Goal: Transaction & Acquisition: Purchase product/service

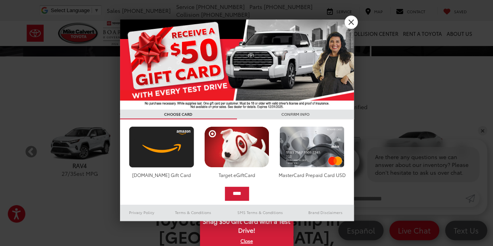
scroll to position [234, 0]
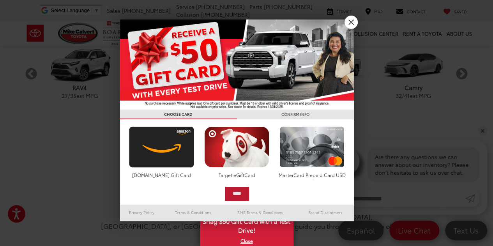
click at [240, 192] on input "****" at bounding box center [237, 194] width 24 height 14
click at [352, 22] on link "X" at bounding box center [350, 22] width 13 height 13
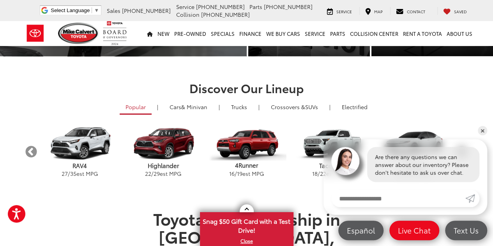
scroll to position [0, 0]
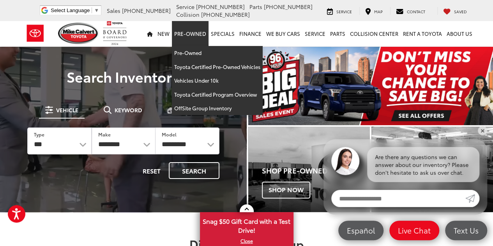
click at [191, 32] on link "Pre-Owned" at bounding box center [190, 33] width 37 height 25
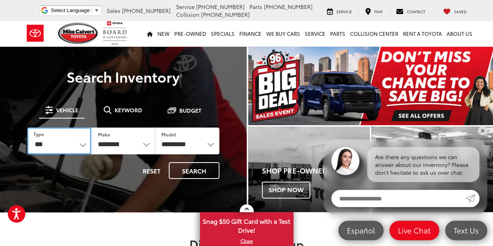
click at [83, 145] on select "*** *** **** *********" at bounding box center [59, 140] width 64 height 27
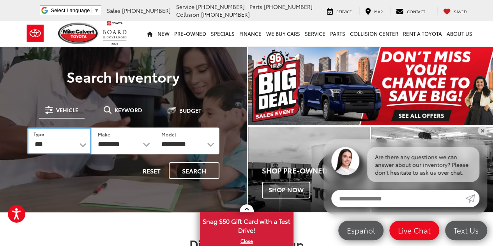
select select "******"
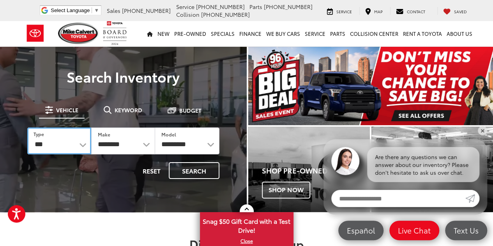
click at [27, 127] on select "*** *** **** *********" at bounding box center [59, 140] width 64 height 27
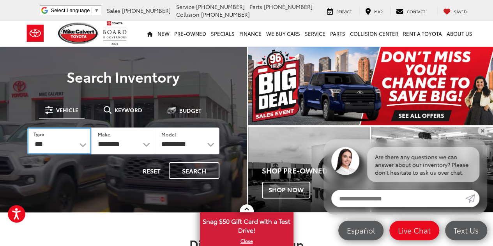
select select
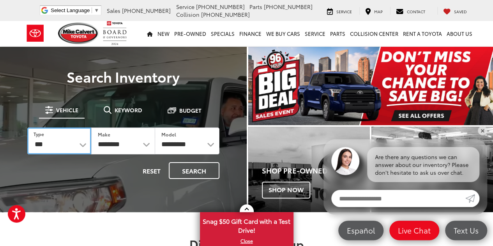
select select
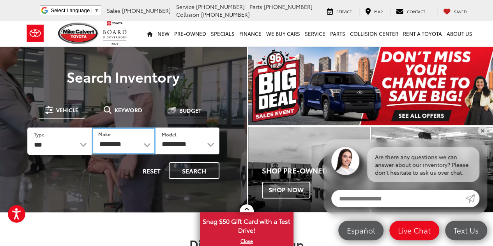
click at [146, 144] on select "**********" at bounding box center [123, 140] width 63 height 27
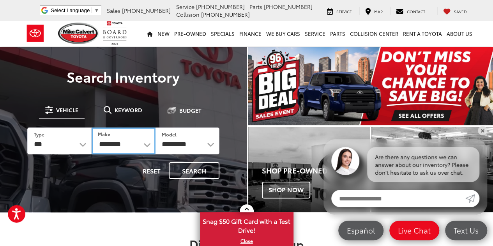
select select "****"
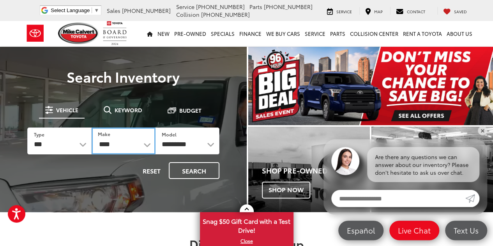
click at [92, 127] on select "**********" at bounding box center [124, 140] width 64 height 27
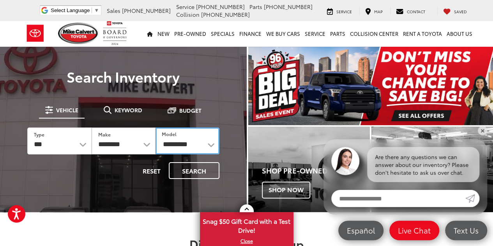
click at [210, 145] on select "**********" at bounding box center [187, 140] width 64 height 27
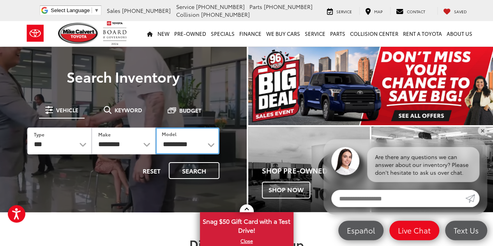
select select "*****"
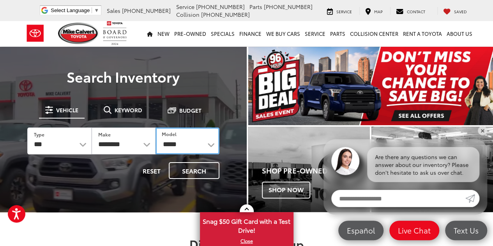
click at [155, 127] on select "**********" at bounding box center [187, 140] width 64 height 27
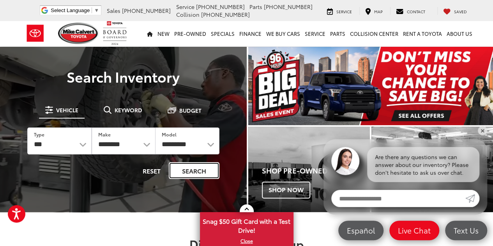
click at [195, 172] on button "Search" at bounding box center [194, 170] width 51 height 17
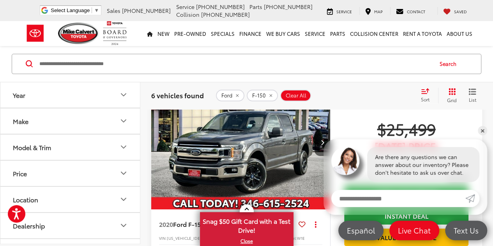
scroll to position [117, 0]
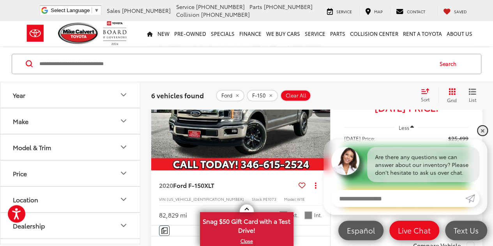
click at [482, 131] on link "✕" at bounding box center [481, 130] width 9 height 9
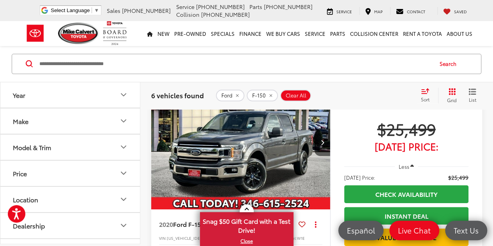
scroll to position [0, 0]
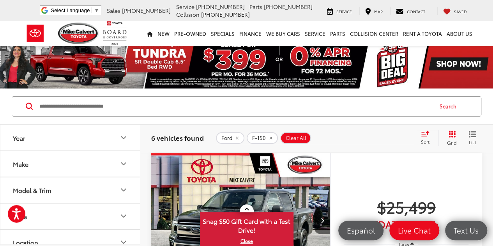
click at [424, 135] on icon "Select sort value" at bounding box center [424, 133] width 7 height 5
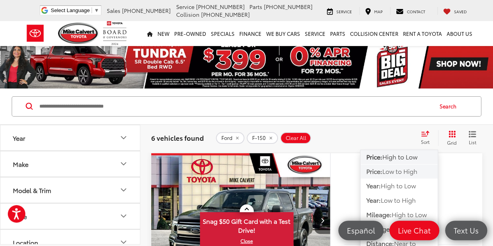
click at [399, 169] on span "Low to High" at bounding box center [399, 170] width 35 height 9
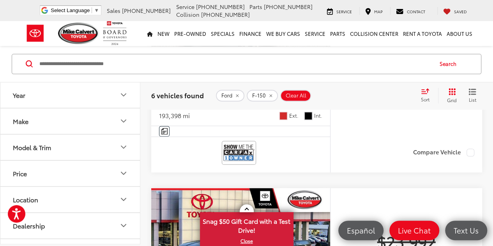
scroll to position [506, 0]
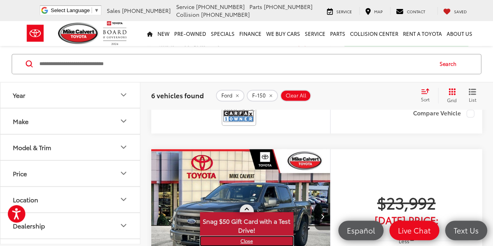
click at [248, 241] on link "X" at bounding box center [247, 240] width 92 height 9
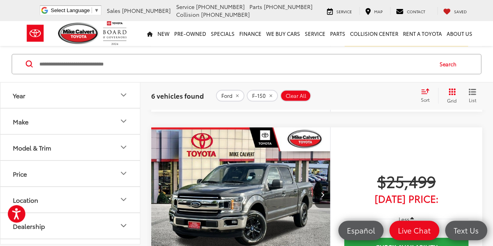
scroll to position [818, 0]
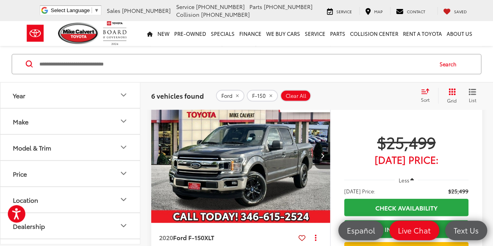
click at [242, 155] on img "2020 Ford F-150 XLT 0" at bounding box center [241, 155] width 180 height 135
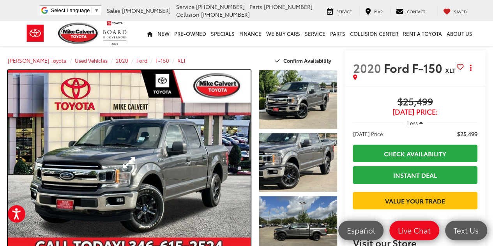
click at [135, 157] on link "Expand Photo 0" at bounding box center [129, 162] width 243 height 185
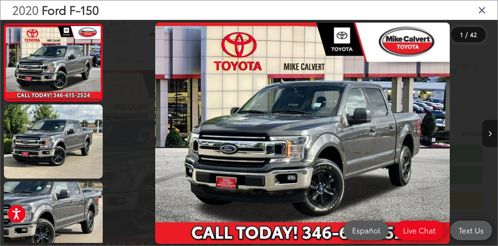
click at [490, 128] on button "Next image" at bounding box center [490, 133] width 16 height 27
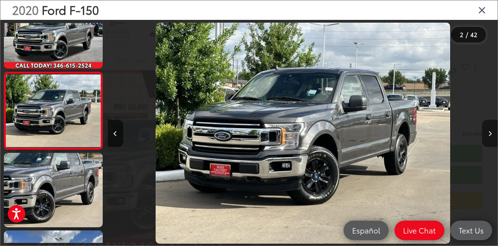
click at [490, 128] on button "Next image" at bounding box center [490, 133] width 16 height 27
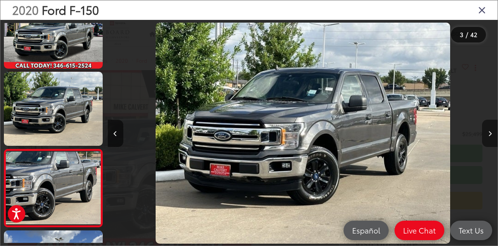
scroll to position [106, 0]
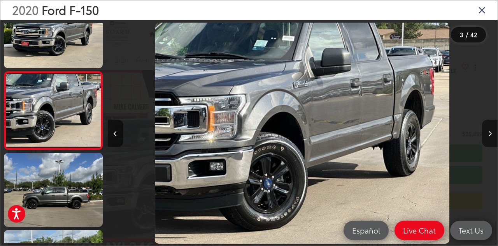
click at [490, 128] on button "Next image" at bounding box center [490, 133] width 16 height 27
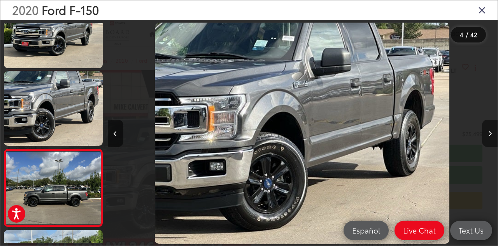
scroll to position [183, 0]
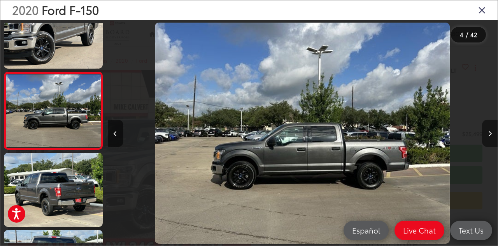
click at [489, 132] on icon "Next image" at bounding box center [491, 133] width 4 height 5
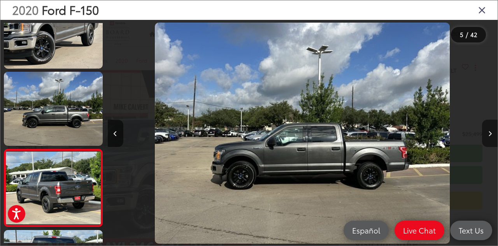
scroll to position [260, 0]
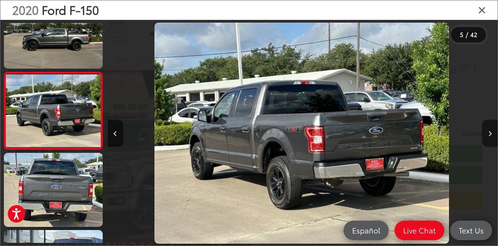
click at [489, 132] on icon "Next image" at bounding box center [491, 133] width 4 height 5
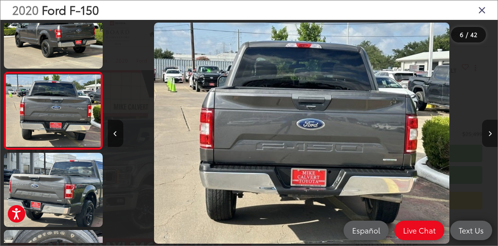
click at [489, 132] on icon "Next image" at bounding box center [491, 133] width 4 height 5
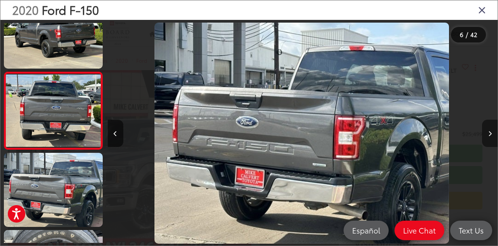
scroll to position [415, 0]
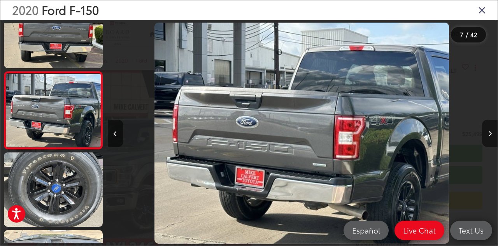
click at [489, 132] on icon "Next image" at bounding box center [491, 133] width 4 height 5
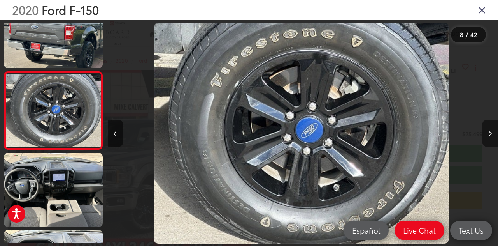
click at [489, 132] on icon "Next image" at bounding box center [491, 133] width 4 height 5
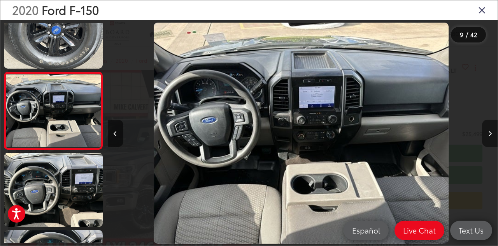
click at [489, 132] on icon "Next image" at bounding box center [491, 133] width 4 height 5
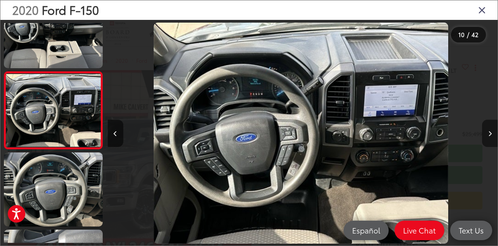
click at [489, 132] on icon "Next image" at bounding box center [491, 133] width 4 height 5
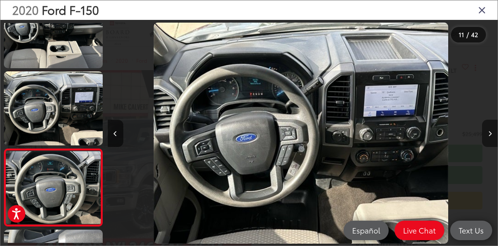
scroll to position [724, 0]
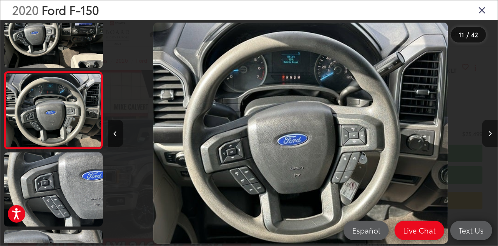
click at [489, 132] on icon "Next image" at bounding box center [491, 133] width 4 height 5
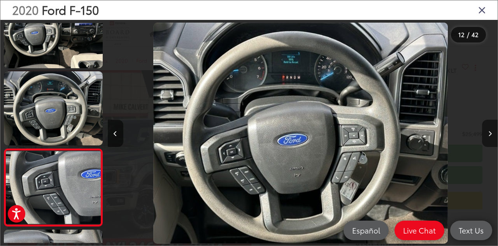
scroll to position [0, 0]
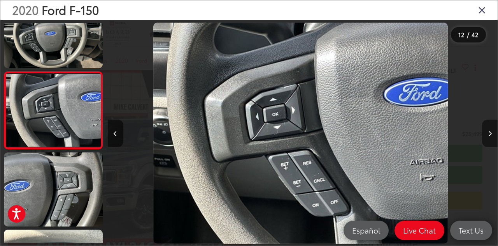
click at [489, 132] on icon "Next image" at bounding box center [491, 133] width 4 height 5
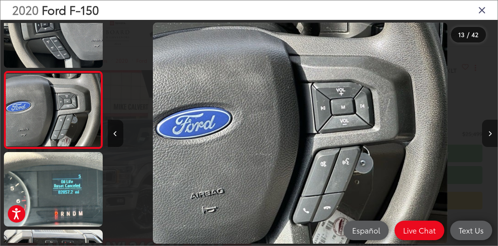
click at [489, 132] on icon "Next image" at bounding box center [491, 133] width 4 height 5
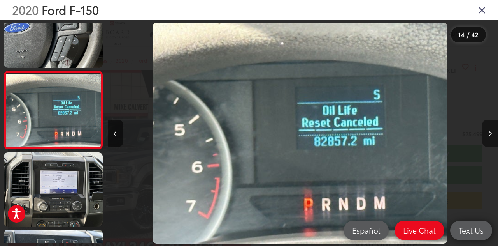
click at [489, 131] on icon "Next image" at bounding box center [491, 133] width 4 height 5
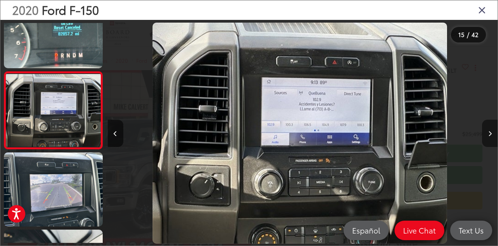
click at [489, 131] on icon "Next image" at bounding box center [491, 133] width 4 height 5
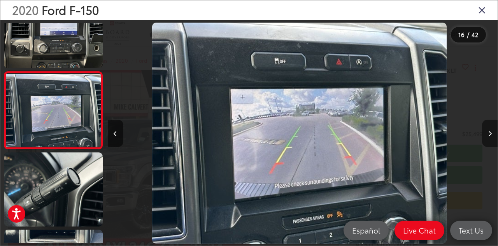
click at [489, 131] on icon "Next image" at bounding box center [491, 133] width 4 height 5
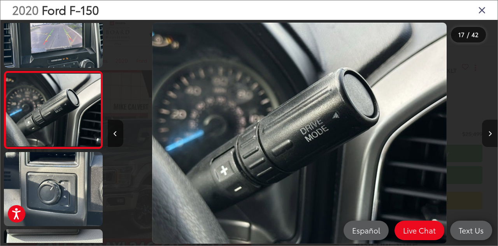
click at [489, 131] on icon "Next image" at bounding box center [491, 133] width 4 height 5
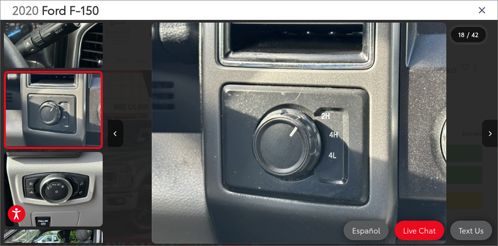
click at [489, 131] on icon "Next image" at bounding box center [491, 133] width 4 height 5
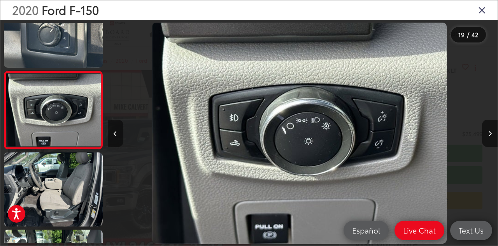
click at [120, 132] on button "Previous image" at bounding box center [116, 133] width 16 height 27
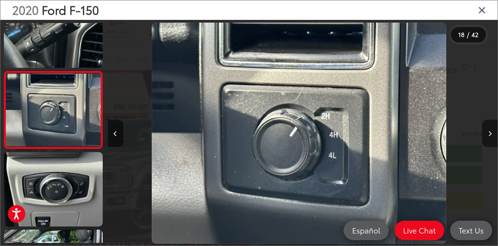
click at [491, 132] on icon "Next image" at bounding box center [491, 133] width 4 height 5
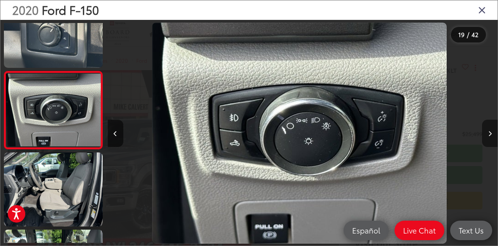
click at [491, 132] on icon "Next image" at bounding box center [491, 133] width 4 height 5
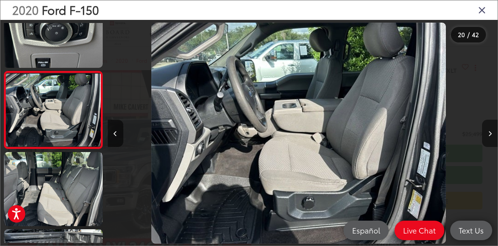
click at [491, 132] on icon "Next image" at bounding box center [491, 133] width 4 height 5
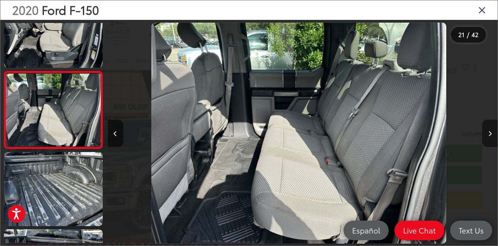
click at [491, 132] on icon "Next image" at bounding box center [491, 133] width 4 height 5
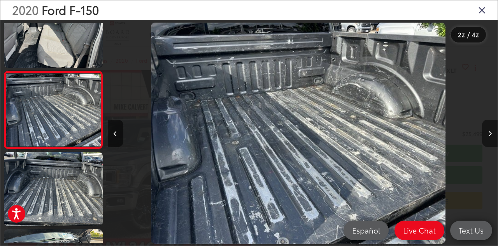
click at [491, 132] on icon "Next image" at bounding box center [491, 133] width 4 height 5
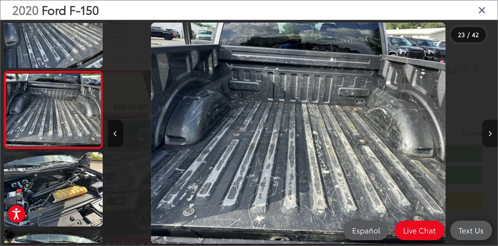
click at [491, 132] on icon "Next image" at bounding box center [491, 133] width 4 height 5
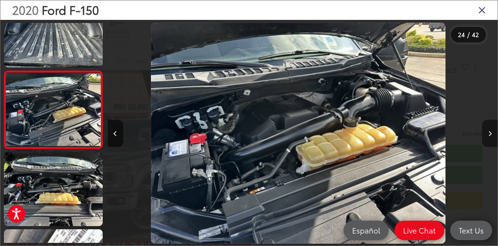
click at [491, 132] on icon "Next image" at bounding box center [491, 133] width 4 height 5
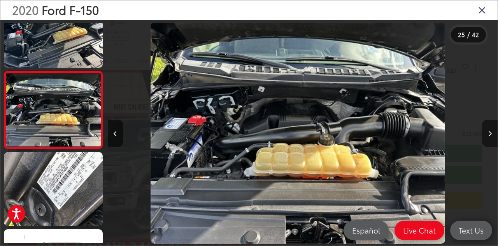
click at [491, 132] on icon "Next image" at bounding box center [491, 133] width 4 height 5
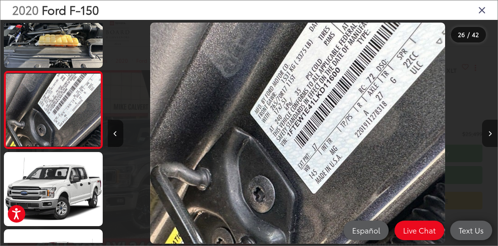
click at [491, 132] on icon "Next image" at bounding box center [491, 133] width 4 height 5
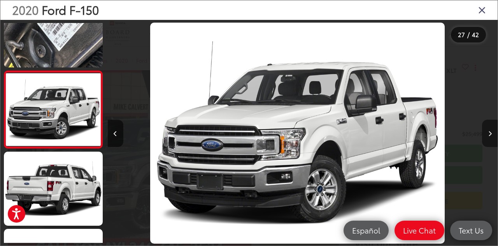
click at [489, 129] on button "Next image" at bounding box center [490, 133] width 16 height 27
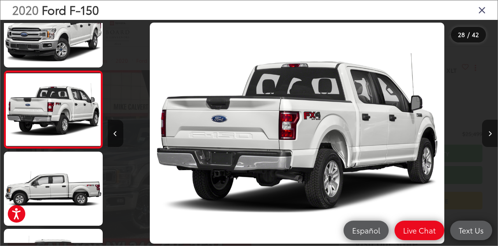
click at [491, 129] on button "Next image" at bounding box center [490, 133] width 16 height 27
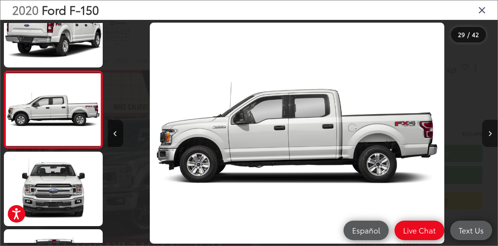
click at [491, 129] on button "Next image" at bounding box center [490, 133] width 16 height 27
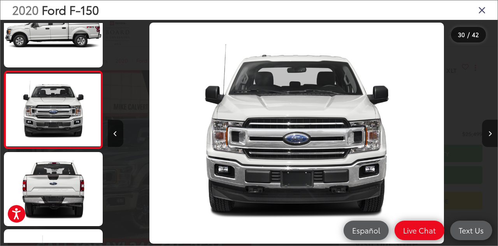
click at [492, 129] on button "Next image" at bounding box center [490, 133] width 16 height 27
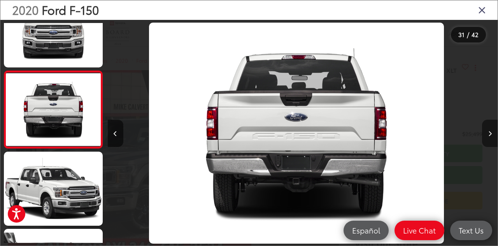
click at [492, 129] on button "Next image" at bounding box center [490, 133] width 16 height 27
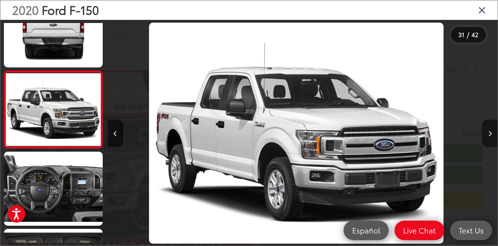
click at [492, 129] on button "Next image" at bounding box center [490, 133] width 16 height 27
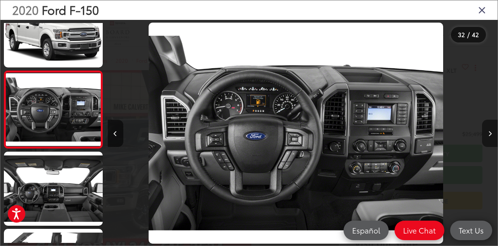
click at [492, 129] on button "Next image" at bounding box center [490, 133] width 16 height 27
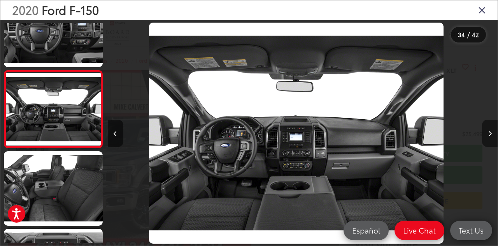
click at [492, 129] on button "Next image" at bounding box center [490, 133] width 16 height 27
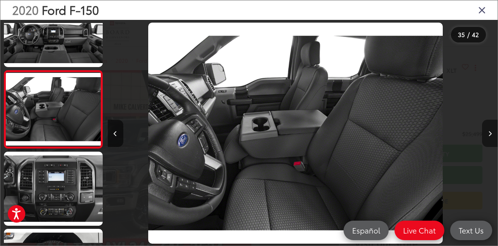
click at [492, 129] on button "Next image" at bounding box center [490, 133] width 16 height 27
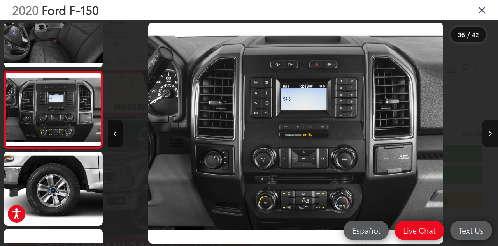
click at [492, 129] on button "Next image" at bounding box center [490, 133] width 16 height 27
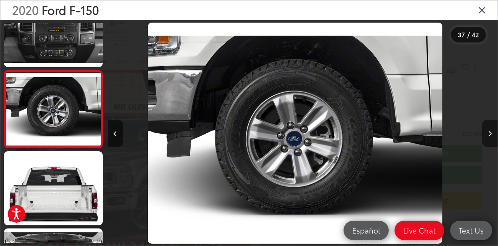
click at [492, 129] on button "Next image" at bounding box center [490, 133] width 16 height 27
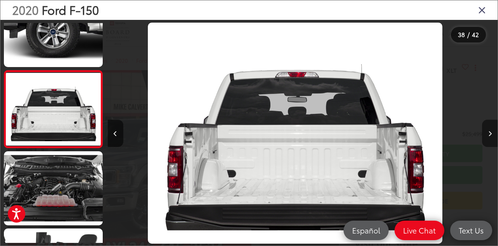
click at [492, 129] on button "Next image" at bounding box center [490, 133] width 16 height 27
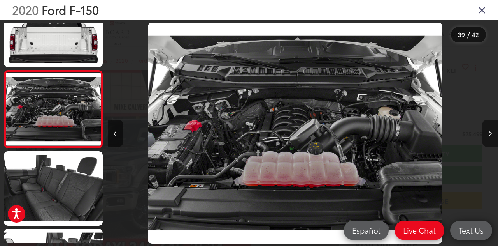
click at [492, 129] on button "Next image" at bounding box center [490, 133] width 16 height 27
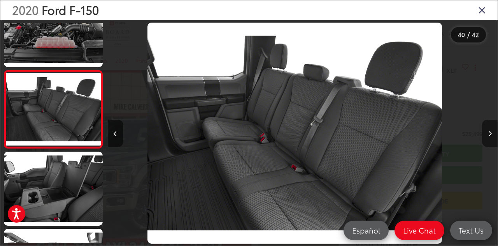
click at [492, 129] on button "Next image" at bounding box center [490, 133] width 16 height 27
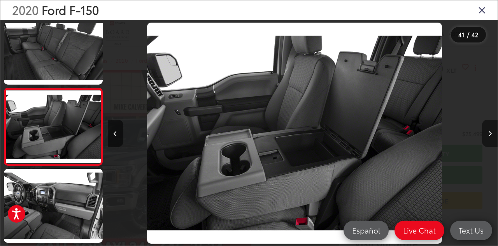
click at [492, 129] on button "Next image" at bounding box center [490, 133] width 16 height 27
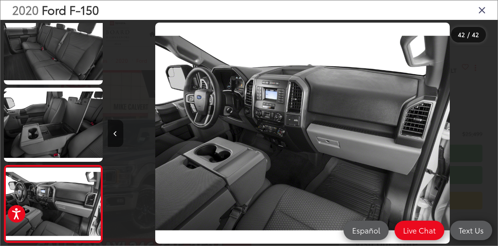
click at [492, 129] on div at bounding box center [449, 133] width 98 height 226
click at [482, 7] on icon "Close gallery" at bounding box center [483, 10] width 8 height 10
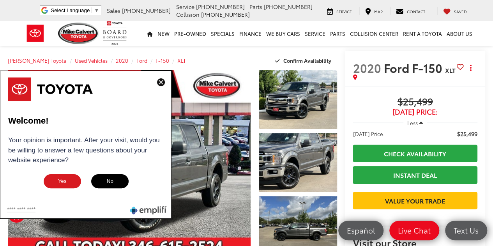
click at [159, 81] on img at bounding box center [161, 82] width 8 height 8
